Goal: Task Accomplishment & Management: Manage account settings

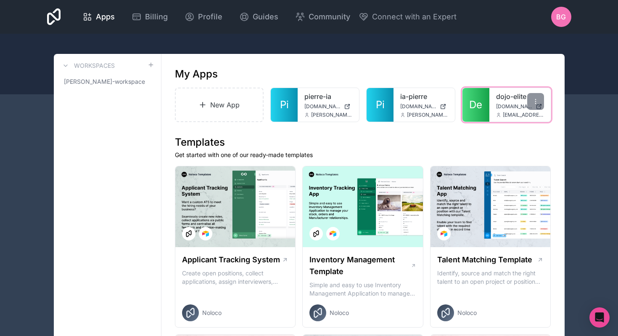
click at [495, 109] on div "dojo-elite [DOMAIN_NAME] [EMAIL_ADDRESS][DOMAIN_NAME]" at bounding box center [520, 105] width 61 height 34
click at [476, 98] on link "De" at bounding box center [476, 105] width 27 height 34
click at [141, 21] on icon at bounding box center [137, 17] width 10 height 10
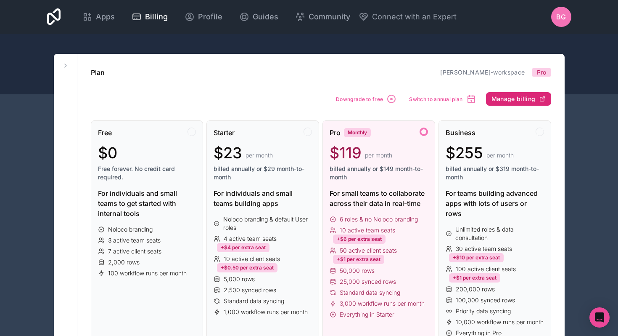
click at [508, 101] on span "Manage billing" at bounding box center [514, 99] width 44 height 8
